Goal: Find specific page/section: Find specific page/section

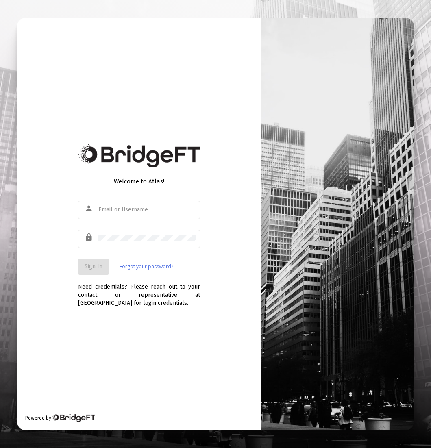
type input "[EMAIL_ADDRESS][DOMAIN_NAME]"
click at [93, 265] on span "Sign In" at bounding box center [94, 266] width 18 height 7
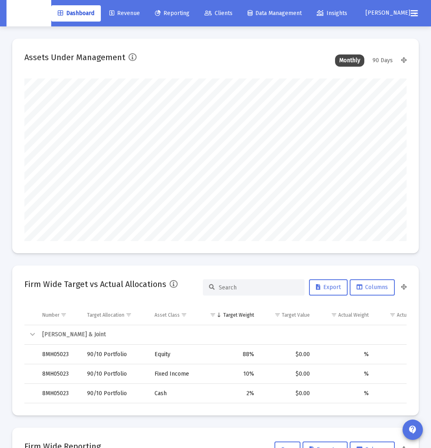
scroll to position [163, 204]
type input "[DATE]"
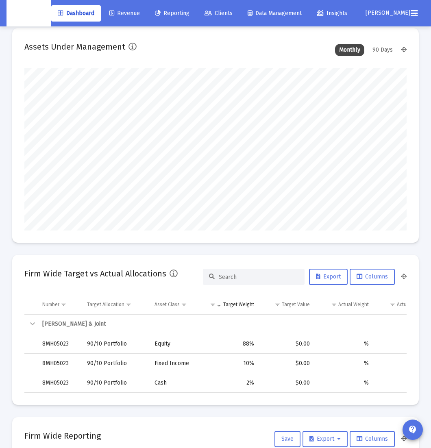
scroll to position [0, 0]
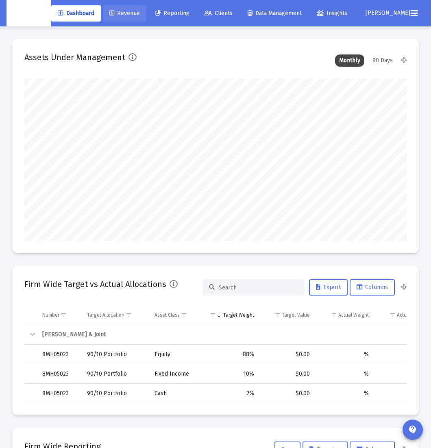
click at [124, 14] on span "Revenue" at bounding box center [124, 13] width 30 height 7
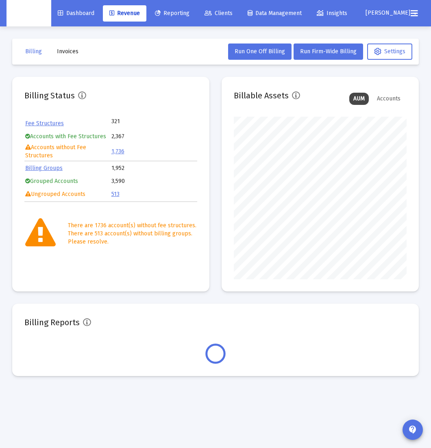
scroll to position [163, 172]
click at [62, 53] on span "Invoices" at bounding box center [68, 51] width 22 height 7
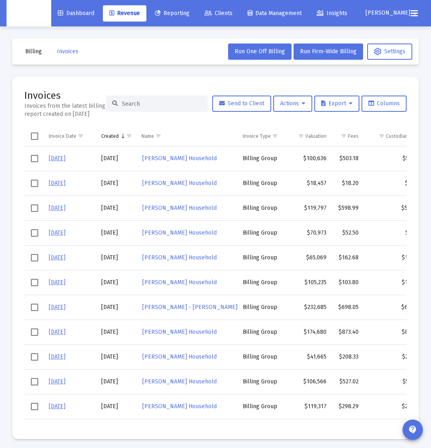
click at [174, 106] on input at bounding box center [162, 103] width 80 height 7
paste input "[PERSON_NAME] Household"
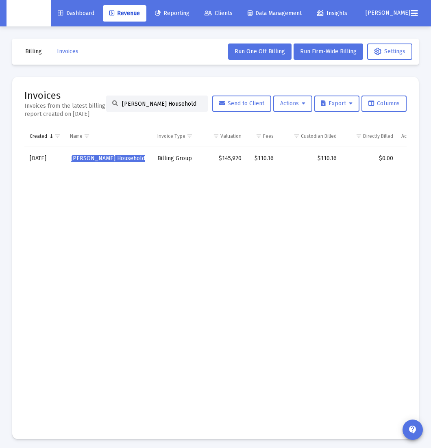
scroll to position [0, 89]
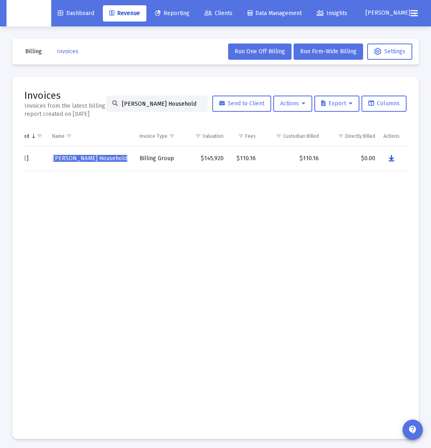
click at [395, 158] on button "Data grid" at bounding box center [391, 158] width 16 height 16
click at [154, 104] on input "[PERSON_NAME] Household" at bounding box center [162, 103] width 80 height 7
paste input "[PERSON_NAME]'"
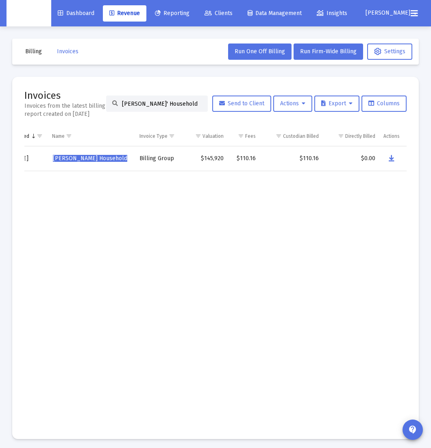
scroll to position [0, 86]
click at [392, 159] on icon "Data grid" at bounding box center [391, 159] width 6 height 10
click at [143, 102] on input "[PERSON_NAME]' Household" at bounding box center [162, 103] width 80 height 7
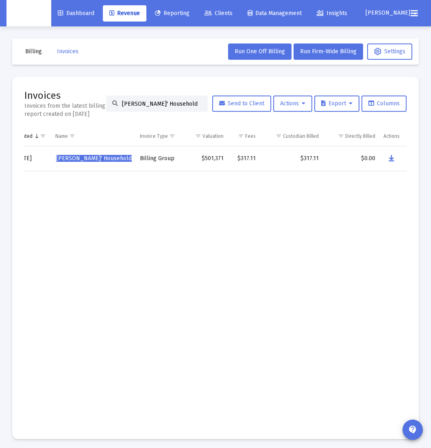
paste input "[PERSON_NAME]"
click at [394, 157] on icon "Data grid" at bounding box center [392, 159] width 6 height 10
click at [161, 106] on input "[PERSON_NAME] Household" at bounding box center [162, 103] width 80 height 7
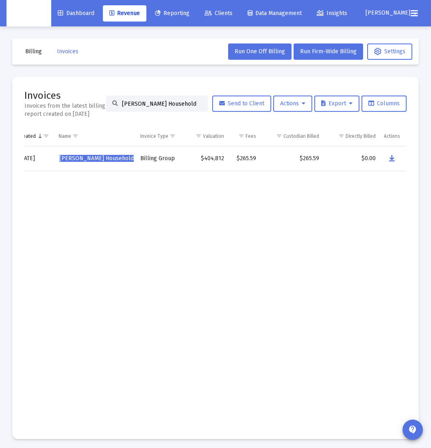
click at [161, 106] on input "[PERSON_NAME] Household" at bounding box center [162, 103] width 80 height 7
paste input "eith Suitor"
drag, startPoint x: 261, startPoint y: 219, endPoint x: 427, endPoint y: 135, distance: 185.7
click at [269, 213] on td "Data grid" at bounding box center [291, 299] width 63 height 256
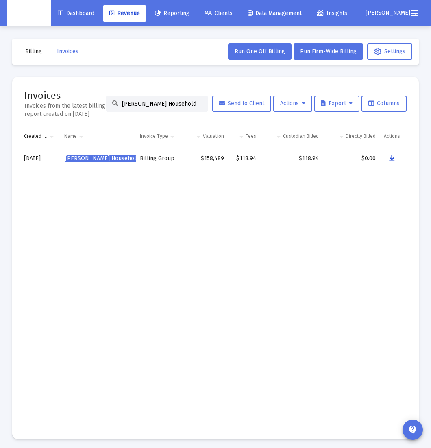
click at [396, 158] on button "Data grid" at bounding box center [392, 158] width 16 height 16
click at [168, 104] on input "[PERSON_NAME] Household" at bounding box center [162, 103] width 80 height 7
paste input "[PERSON_NAME]"
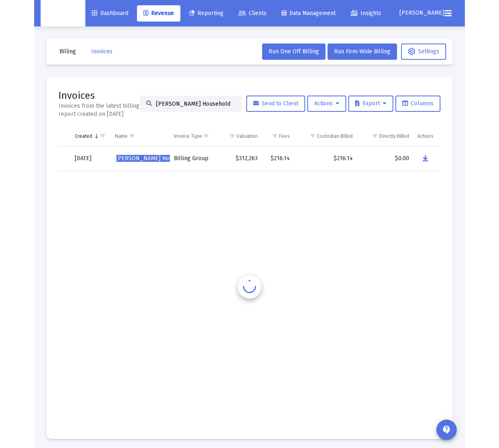
scroll to position [0, 60]
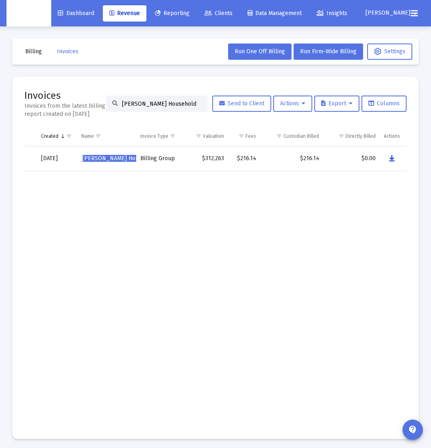
click at [395, 157] on button "Data grid" at bounding box center [392, 158] width 16 height 16
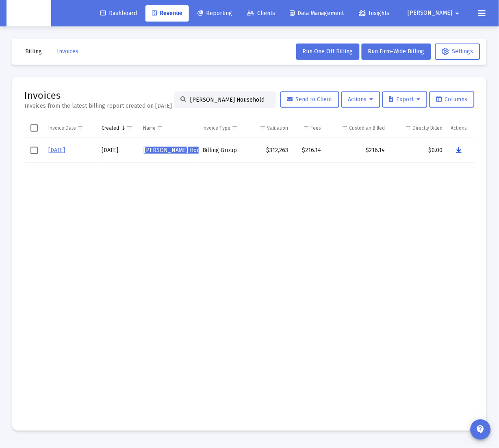
scroll to position [0, 0]
click at [221, 103] on input "[PERSON_NAME] Household" at bounding box center [230, 99] width 80 height 7
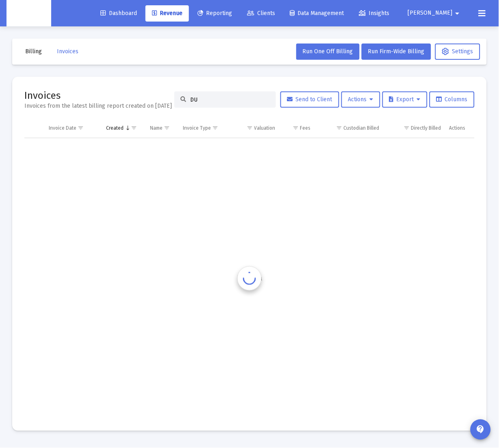
type input "D"
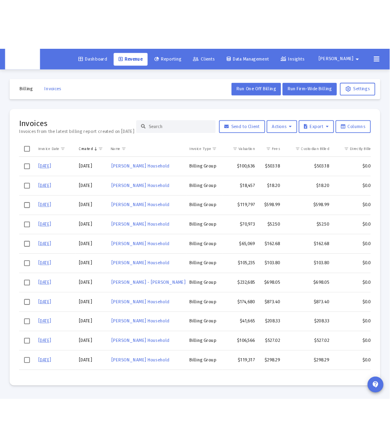
scroll to position [1, 0]
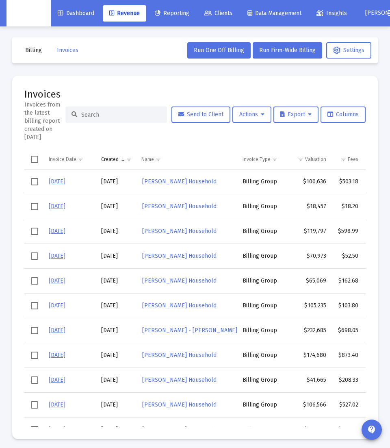
click at [101, 116] on input at bounding box center [121, 114] width 80 height 7
paste input "[PERSON_NAME] Household"
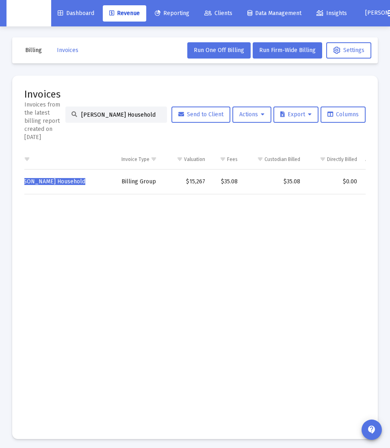
scroll to position [0, 0]
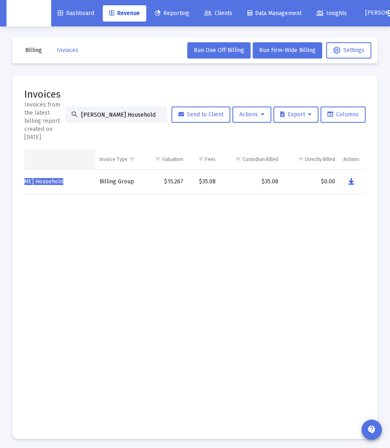
drag, startPoint x: 352, startPoint y: 179, endPoint x: 37, endPoint y: 159, distance: 315.5
click at [352, 179] on icon "Data grid" at bounding box center [352, 182] width 6 height 10
click at [106, 115] on input "[PERSON_NAME] Household" at bounding box center [121, 114] width 80 height 7
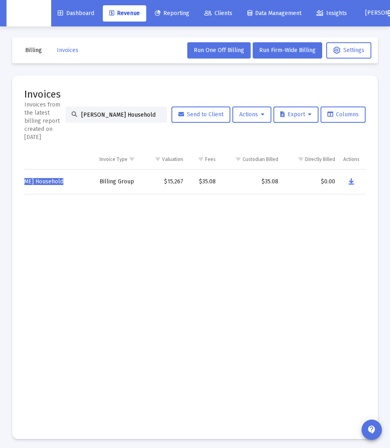
paste input "[PERSON_NAME]"
type input "[PERSON_NAME] Household"
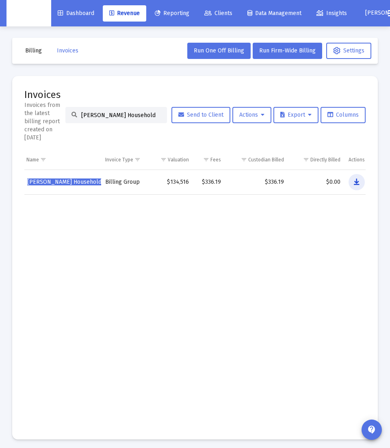
click at [360, 180] on button "Data grid" at bounding box center [357, 182] width 16 height 16
drag, startPoint x: 128, startPoint y: 217, endPoint x: 87, endPoint y: 200, distance: 43.7
click at [128, 217] on td "Data grid" at bounding box center [133, 310] width 47 height 232
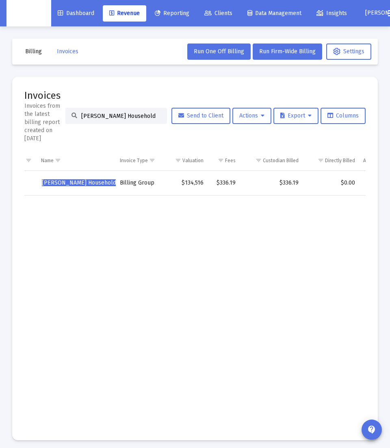
scroll to position [4, 0]
